Goal: Find specific page/section: Find specific page/section

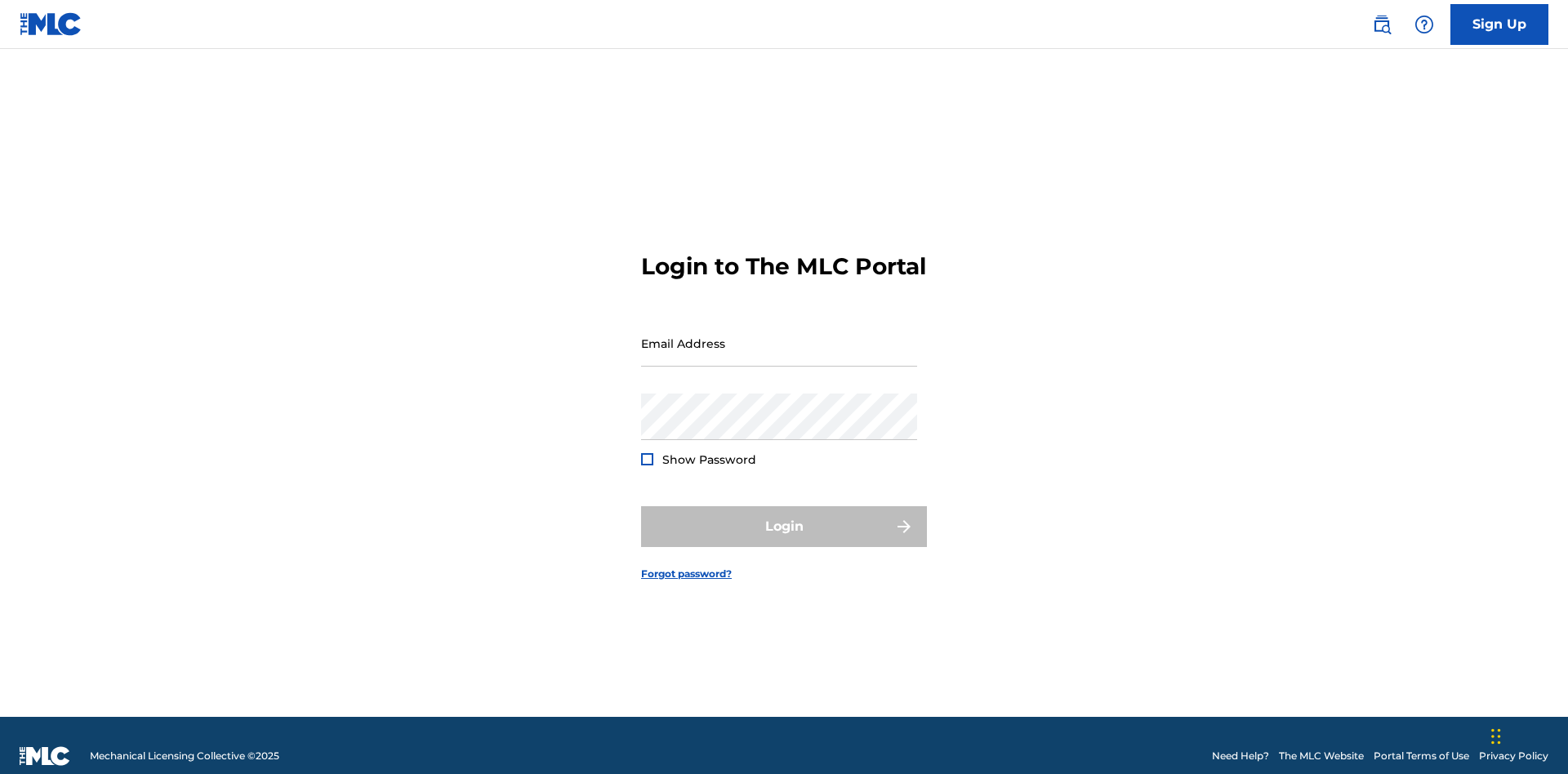
scroll to position [21, 0]
click at [779, 336] on input "Email Address" at bounding box center [779, 343] width 276 height 46
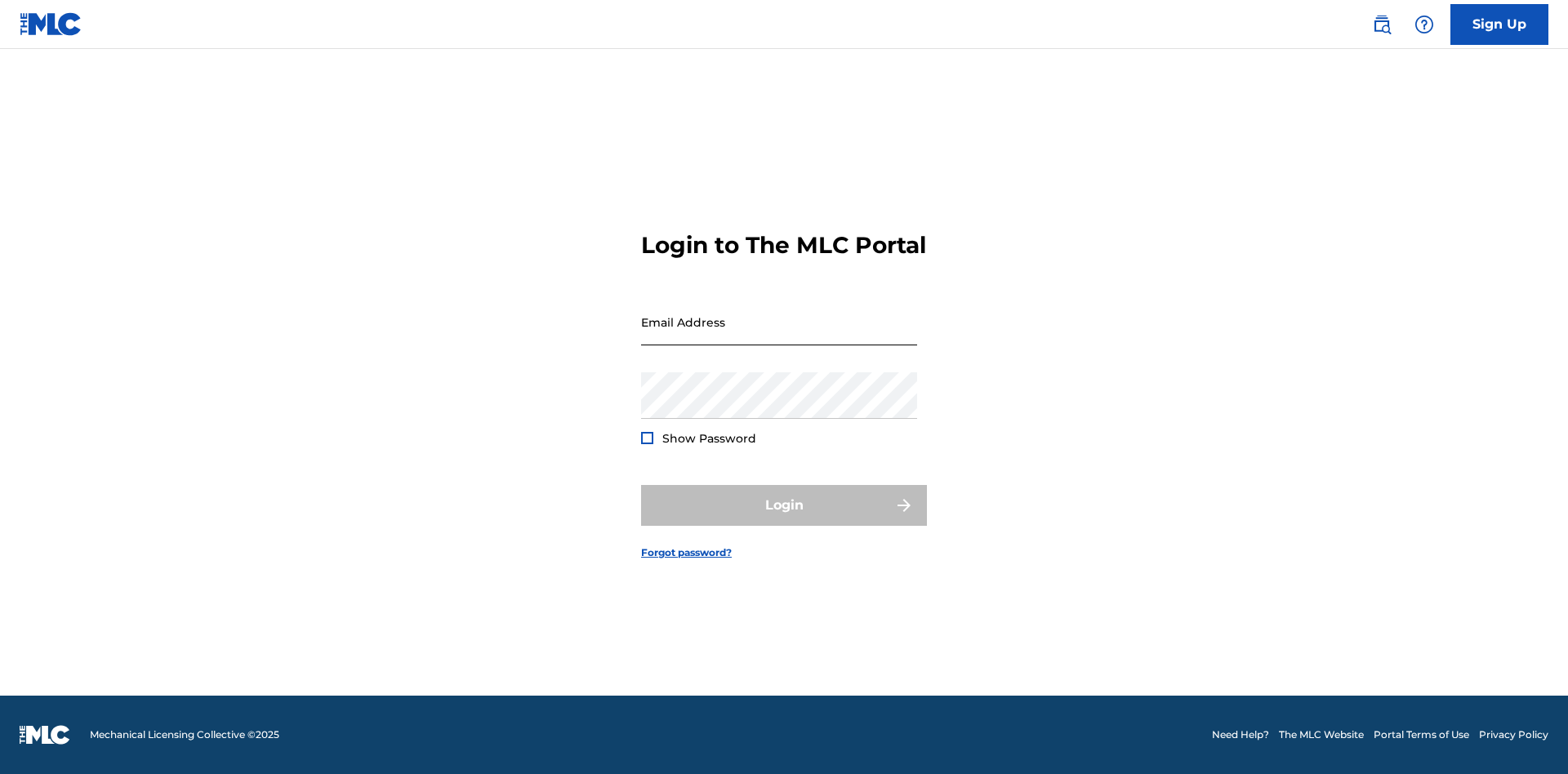
scroll to position [21, 0]
type input "[EMAIL_ADDRESS][DOMAIN_NAME]"
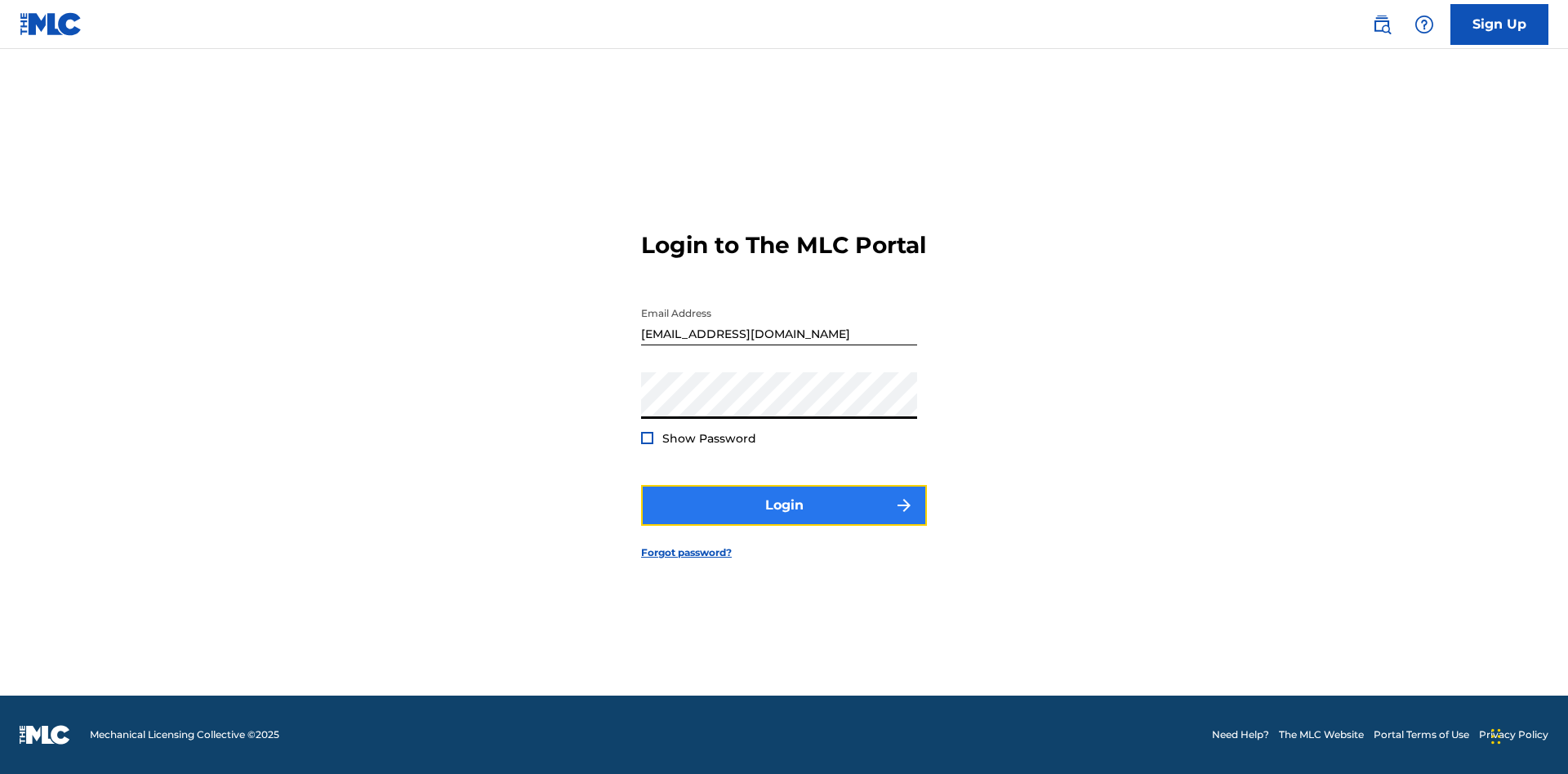
click at [784, 519] on button "Login" at bounding box center [784, 505] width 286 height 41
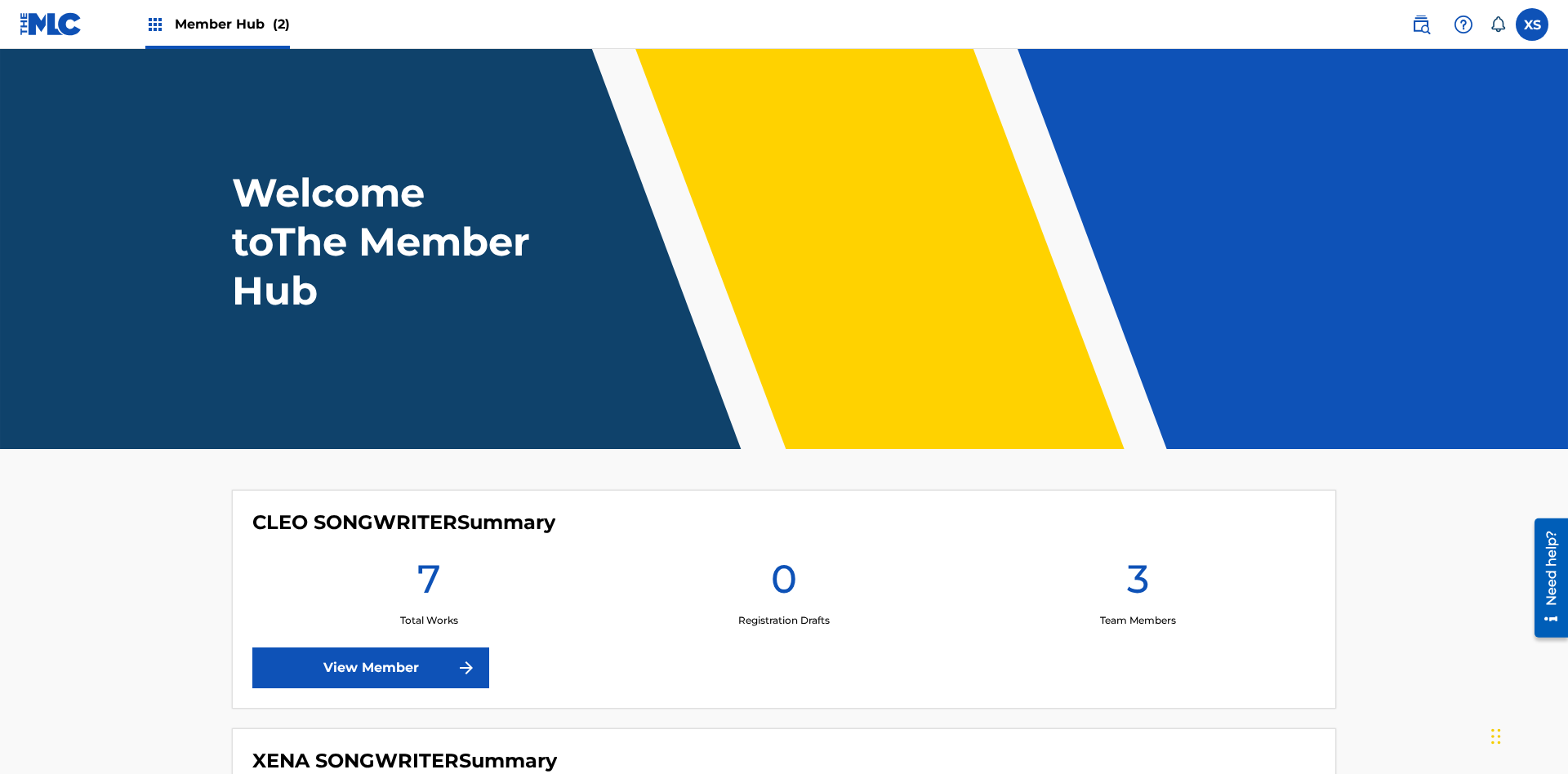
click at [231, 24] on span "Member Hub (2)" at bounding box center [232, 24] width 116 height 19
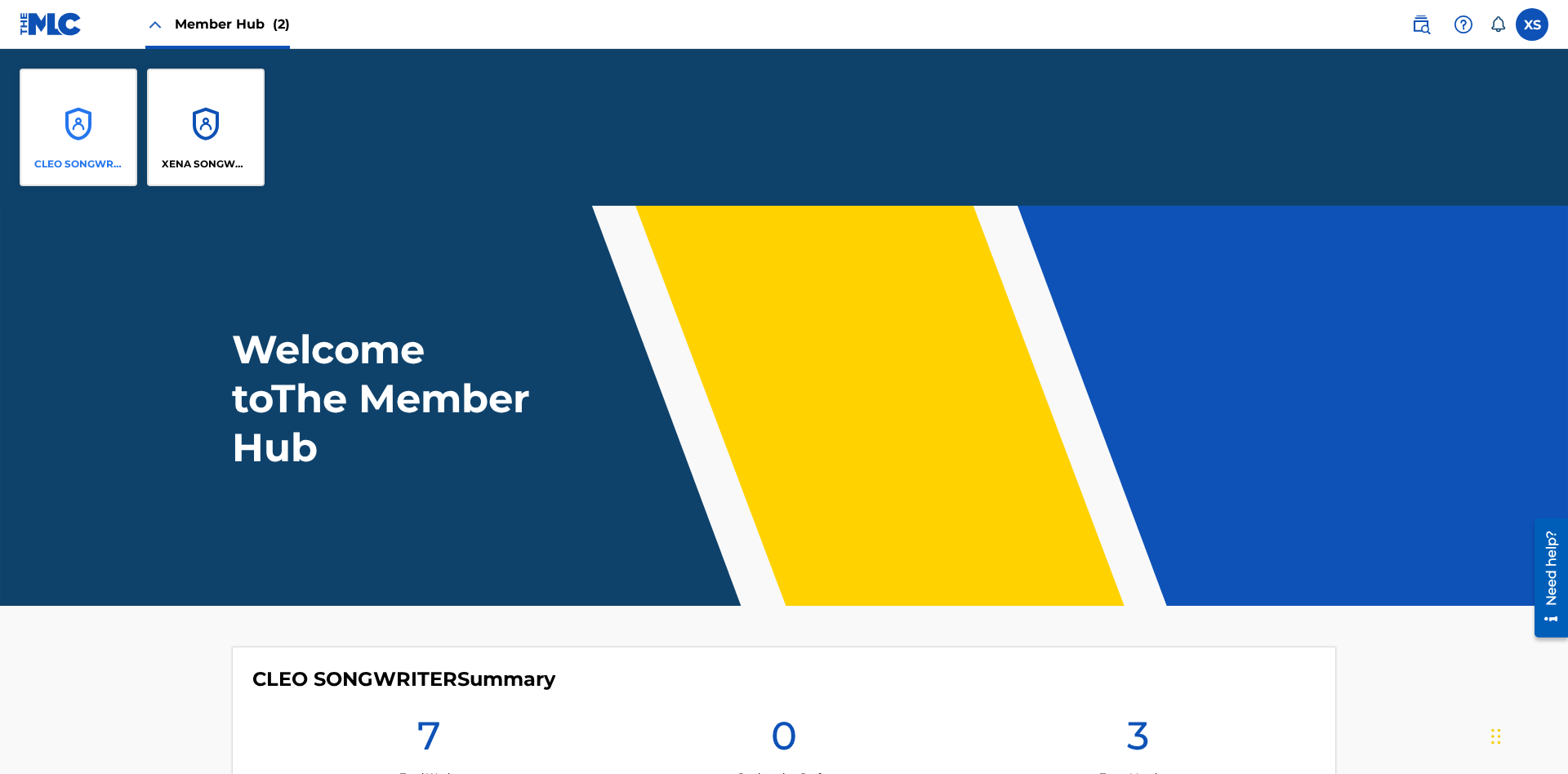
click at [78, 164] on p "CLEO SONGWRITER" at bounding box center [79, 164] width 89 height 15
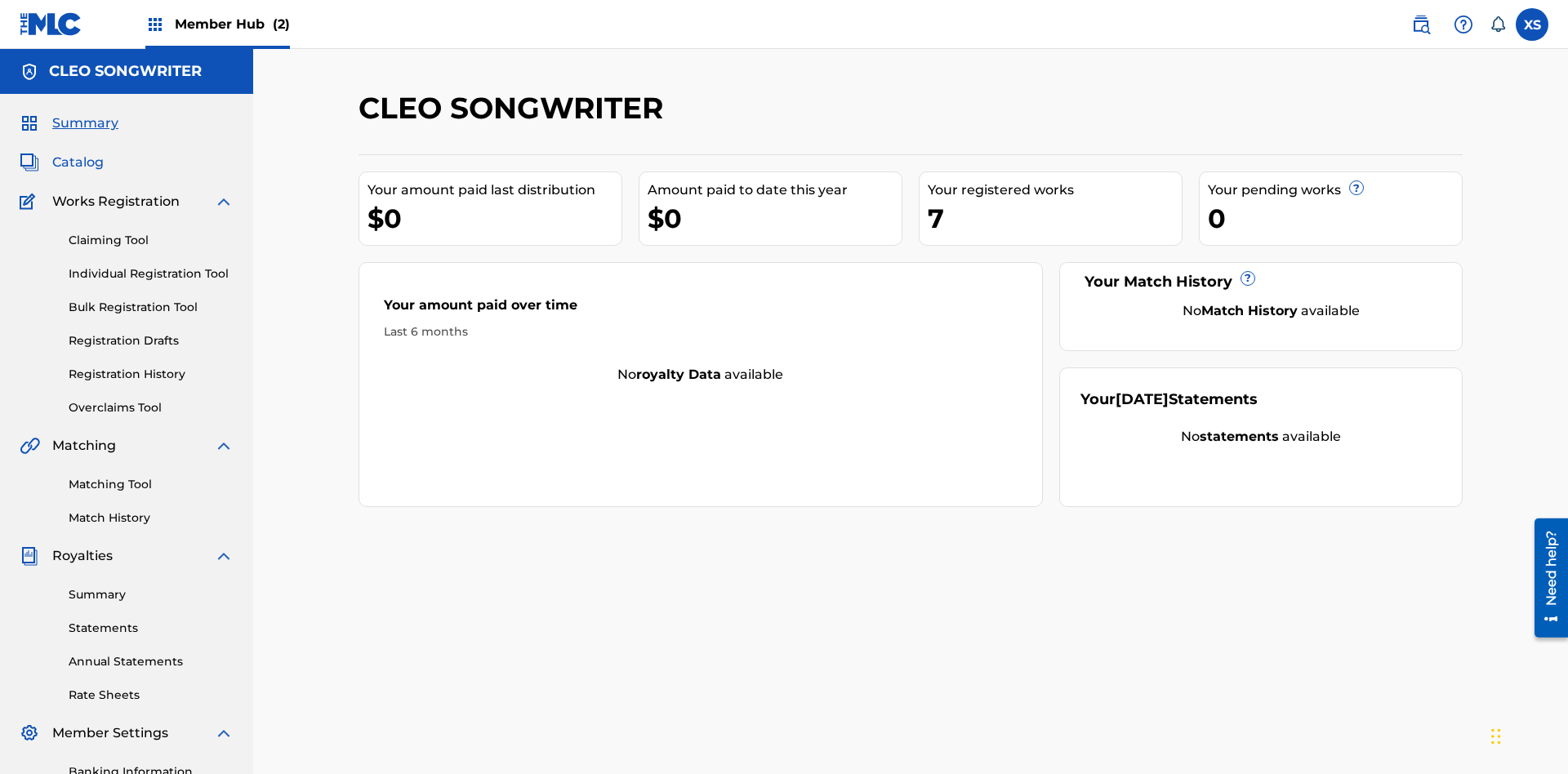
click at [77, 153] on span "Catalog" at bounding box center [77, 163] width 52 height 20
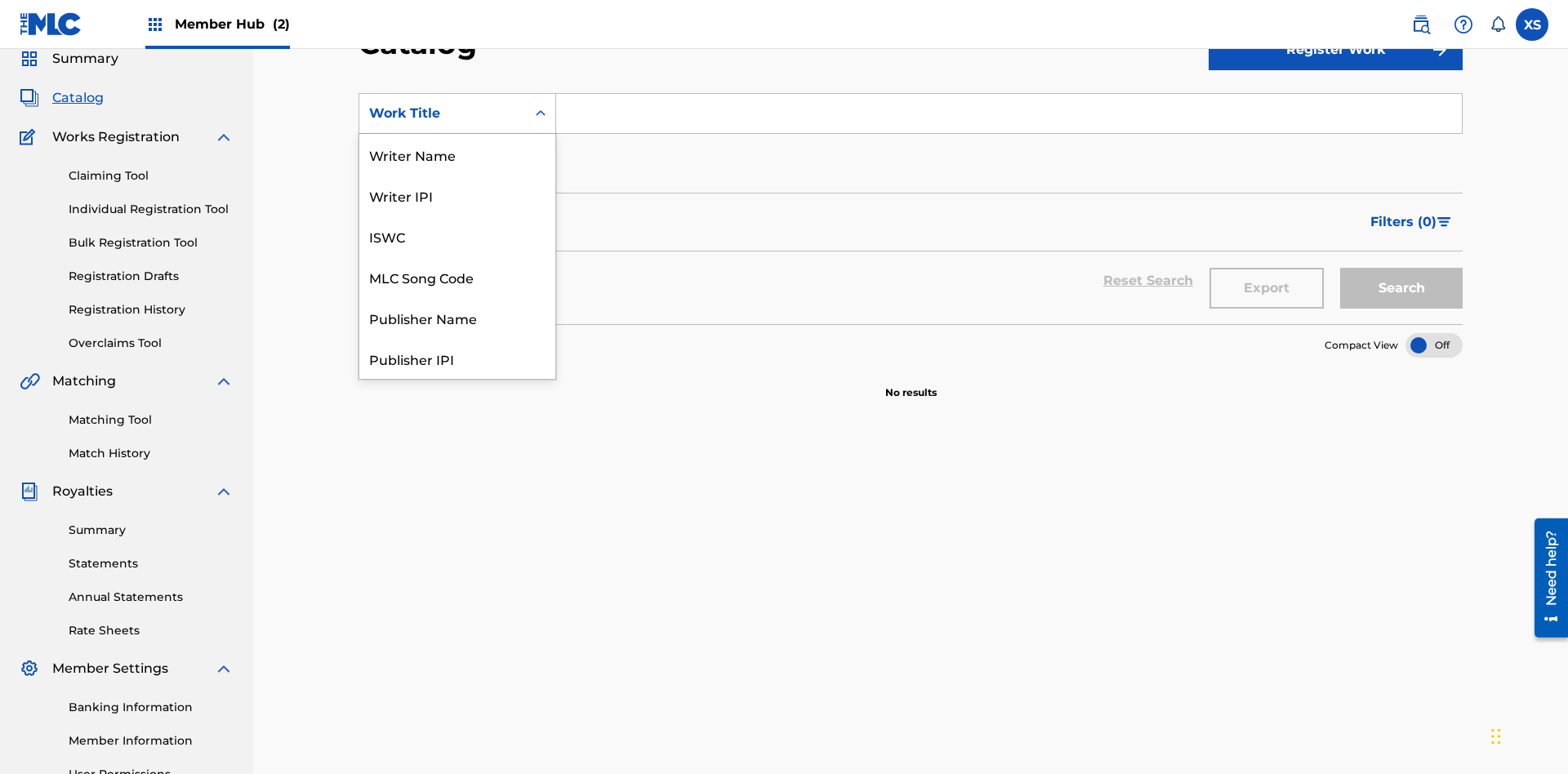
scroll to position [245, 0]
click at [457, 358] on div "Work Title" at bounding box center [457, 358] width 196 height 41
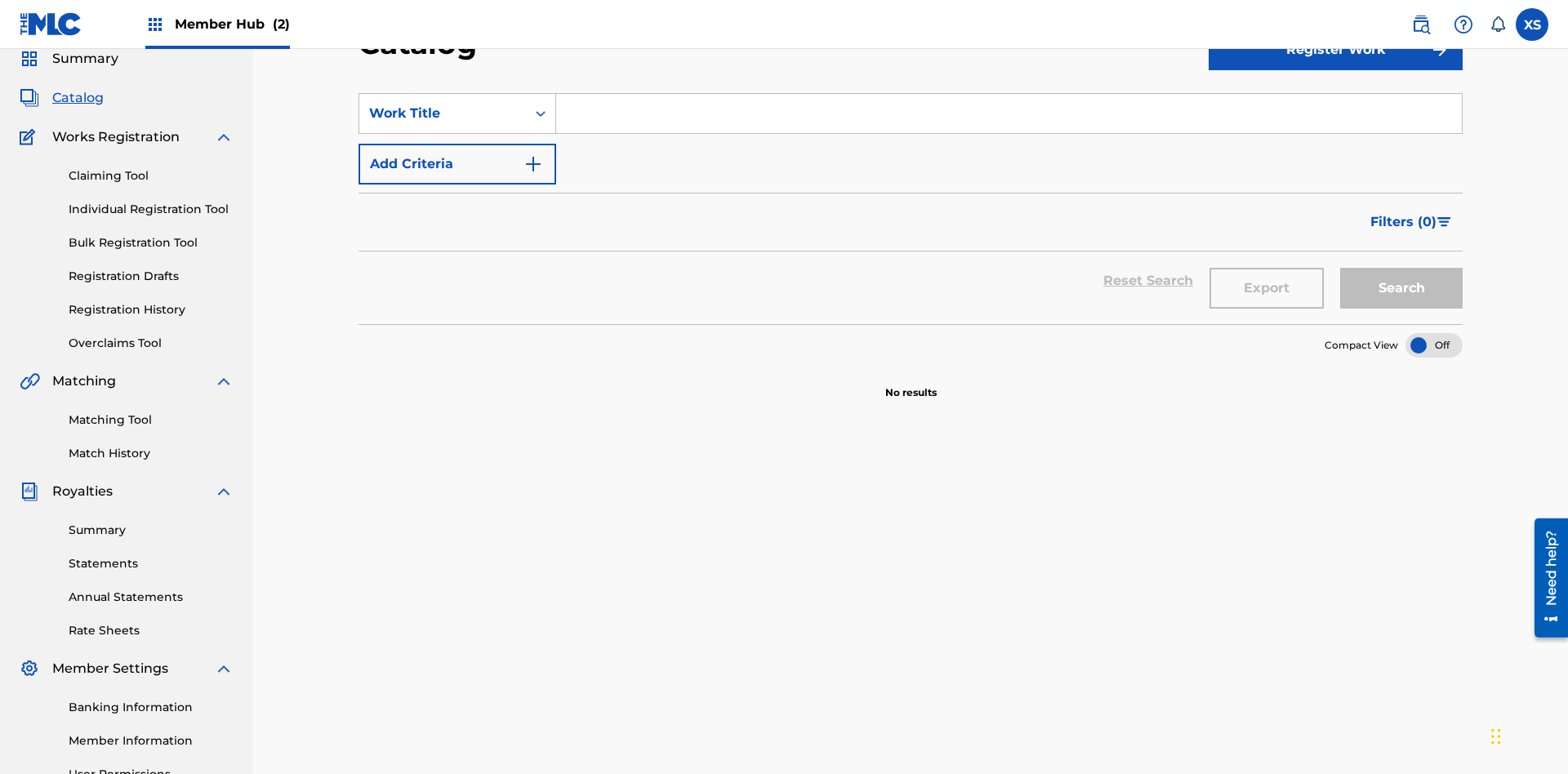
click at [1009, 117] on input "Search Form" at bounding box center [1009, 113] width 906 height 39
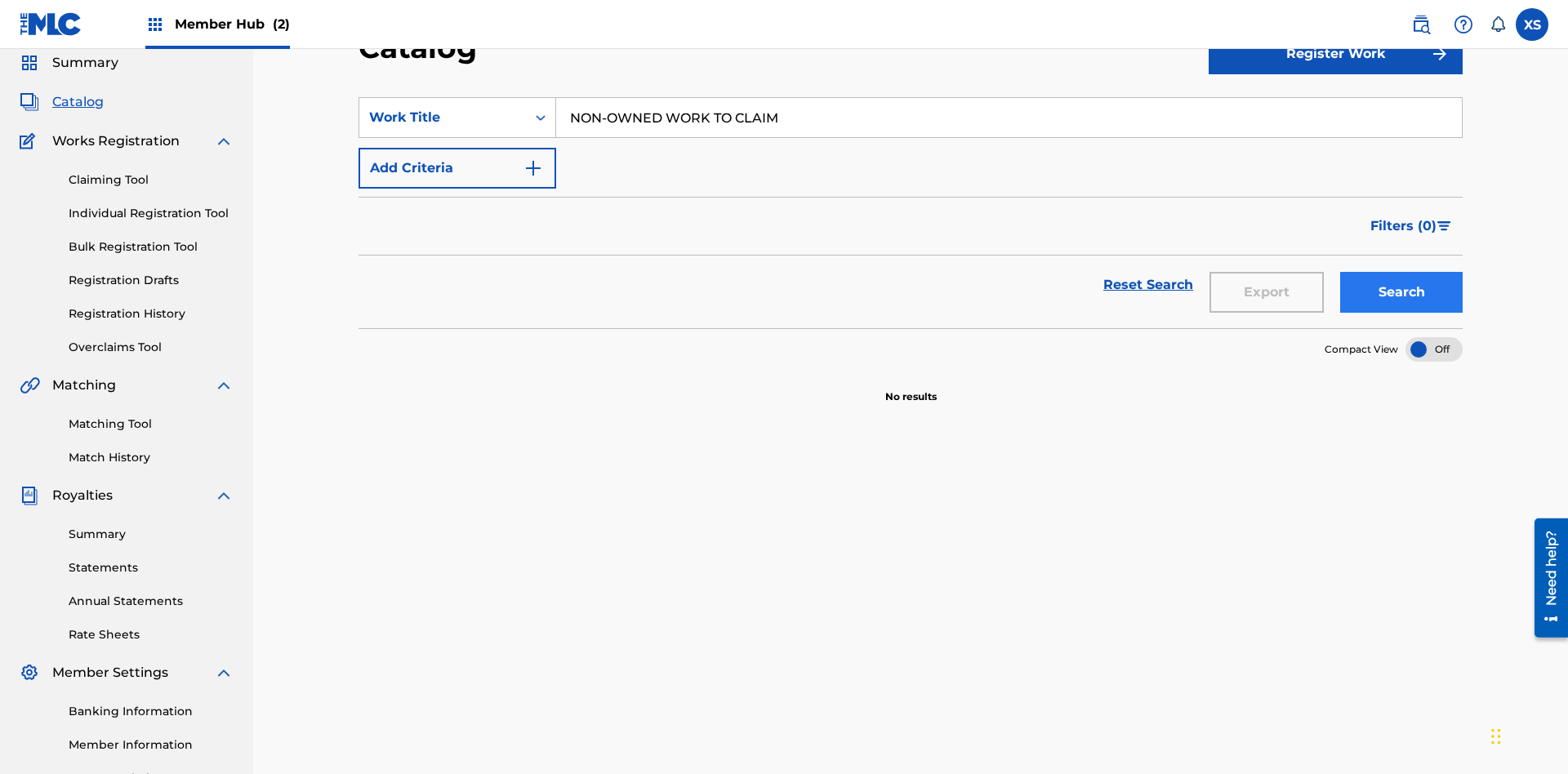
type input "NON-OWNED WORK TO CLAIM"
click at [1401, 272] on button "Search" at bounding box center [1401, 292] width 123 height 41
